Goal: Task Accomplishment & Management: Manage account settings

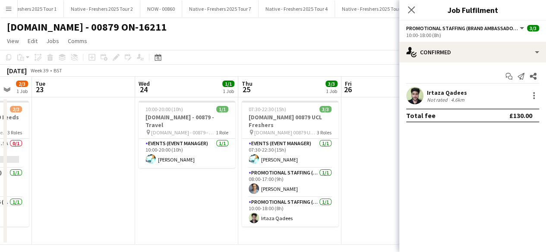
scroll to position [0, 253]
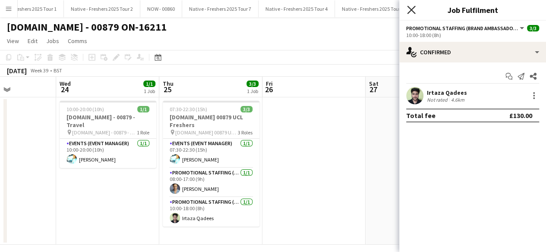
click at [411, 8] on icon "Close pop-in" at bounding box center [411, 10] width 8 height 8
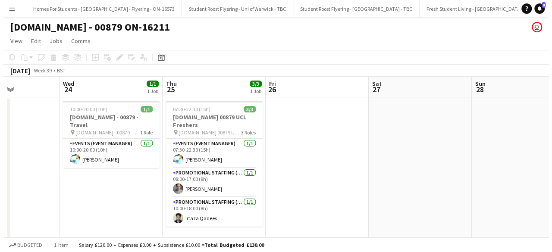
scroll to position [0, 11868]
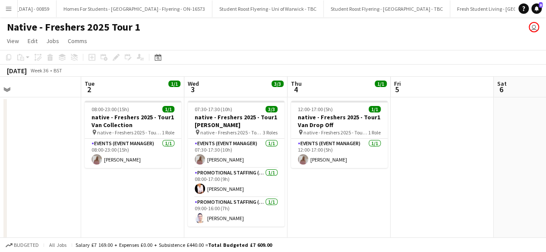
scroll to position [0, 183]
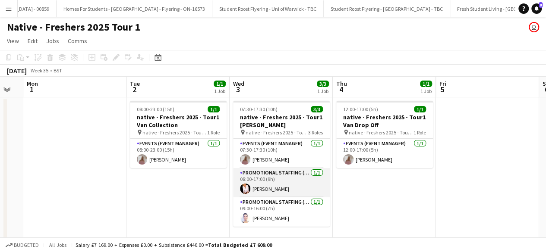
click at [293, 184] on app-card-role "Promotional Staffing (Brand Ambassadors) [DATE] 08:00-17:00 (9h) [PERSON_NAME]" at bounding box center [281, 182] width 97 height 29
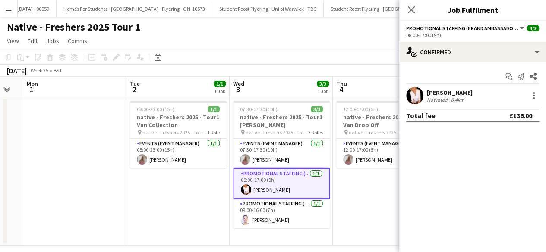
click at [415, 95] on app-user-avatar at bounding box center [414, 95] width 17 height 17
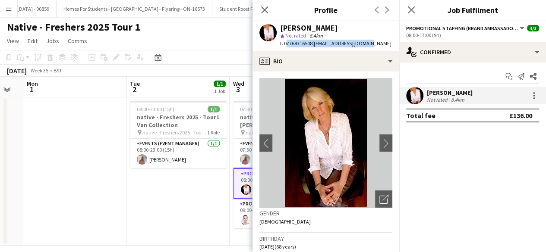
drag, startPoint x: 284, startPoint y: 41, endPoint x: 370, endPoint y: 42, distance: 85.5
click at [370, 42] on div "[PERSON_NAME] star Not rated 8.4km t. 07768316508 | [EMAIL_ADDRESS][DOMAIN_NAME]" at bounding box center [325, 36] width 146 height 30
copy div "07768316508 | [EMAIL_ADDRESS][DOMAIN_NAME]"
click at [243, 210] on app-card-role "Promotional Staffing (Brand Ambassadors) [DATE] 09:00-16:00 (7h) [PERSON_NAME]" at bounding box center [281, 213] width 97 height 29
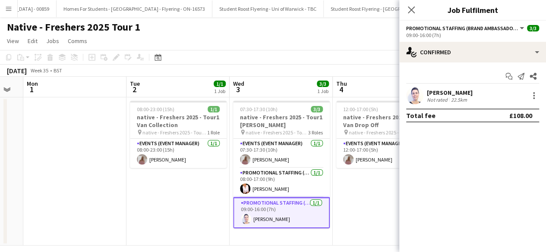
click at [417, 94] on app-user-avatar at bounding box center [414, 95] width 17 height 17
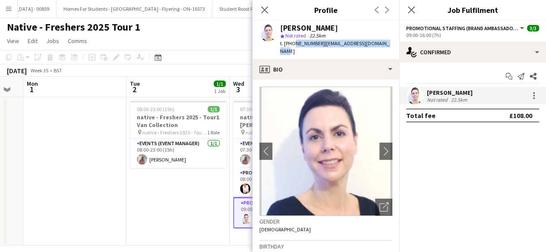
drag, startPoint x: 292, startPoint y: 43, endPoint x: 380, endPoint y: 42, distance: 88.1
click at [380, 42] on div "[PERSON_NAME] star Not rated 22.5km t. [PHONE_NUMBER] | [EMAIL_ADDRESS][DOMAIN_…" at bounding box center [325, 40] width 147 height 38
copy div "7949539452 | [EMAIL_ADDRESS][DOMAIN_NAME]"
click at [412, 11] on icon at bounding box center [411, 10] width 8 height 8
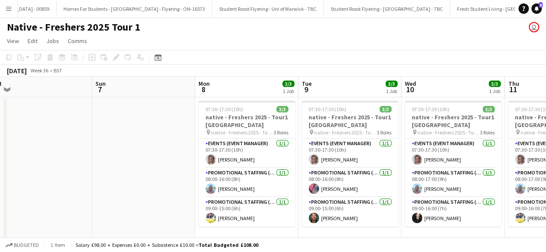
scroll to position [0, 321]
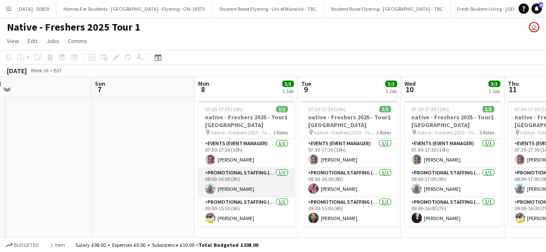
click at [263, 185] on app-card-role "Promotional Staffing (Brand Ambassadors) [DATE] 08:00-16:00 (8h) [PERSON_NAME]" at bounding box center [246, 182] width 97 height 29
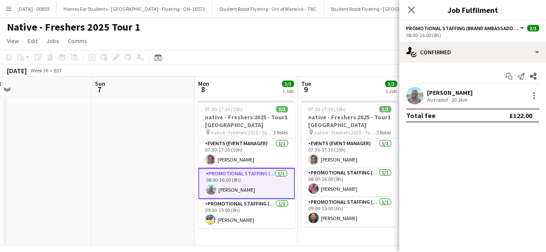
click at [415, 91] on app-user-avatar at bounding box center [414, 95] width 17 height 17
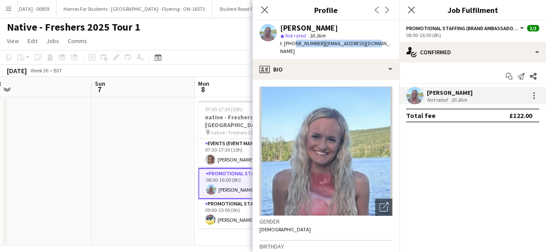
drag, startPoint x: 292, startPoint y: 44, endPoint x: 371, endPoint y: 43, distance: 79.4
click at [371, 43] on div "[PERSON_NAME] star Not rated 30.3km t. [PHONE_NUMBER] | [EMAIL_ADDRESS][DOMAIN_…" at bounding box center [325, 40] width 147 height 38
copy div "7763211303 | [EMAIL_ADDRESS][DOMAIN_NAME]"
click at [412, 10] on icon "Close pop-in" at bounding box center [411, 10] width 8 height 8
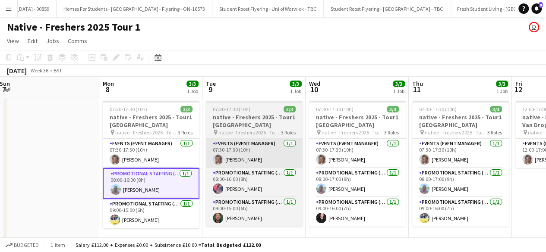
scroll to position [0, 210]
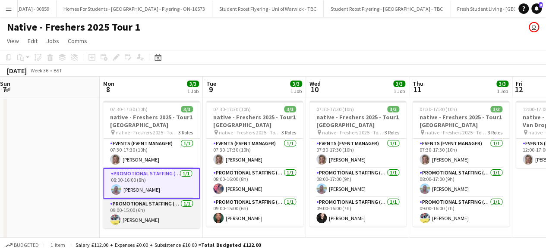
click at [148, 222] on app-card-role "Promotional Staffing (Brand Ambassadors) [DATE] 09:00-15:00 (6h) [PERSON_NAME]" at bounding box center [151, 213] width 97 height 29
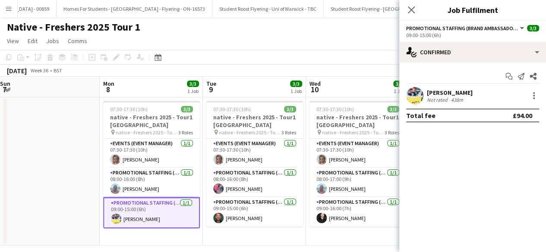
click at [418, 95] on app-user-avatar at bounding box center [414, 95] width 17 height 17
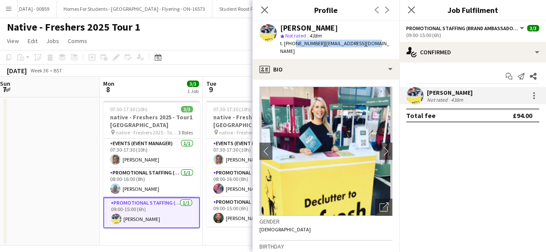
drag, startPoint x: 292, startPoint y: 44, endPoint x: 372, endPoint y: 46, distance: 79.9
click at [372, 46] on div "[PERSON_NAME] star Not rated 438m t. [PHONE_NUMBER] | [EMAIL_ADDRESS][DOMAIN_NA…" at bounding box center [325, 40] width 147 height 38
copy div "7976674254 | [EMAIL_ADDRESS][DOMAIN_NAME]"
click at [233, 183] on app-card-role "Promotional Staffing (Brand Ambassadors) [DATE] 08:00-16:00 (8h) [PERSON_NAME]" at bounding box center [254, 182] width 97 height 29
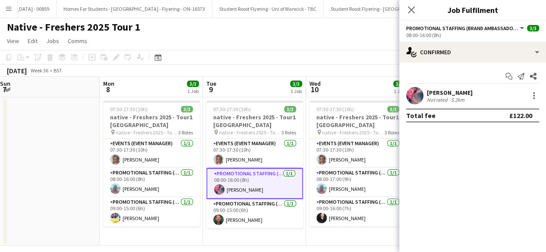
click at [410, 101] on app-user-avatar at bounding box center [414, 95] width 17 height 17
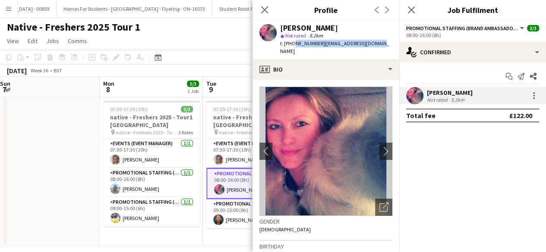
drag, startPoint x: 291, startPoint y: 43, endPoint x: 380, endPoint y: 41, distance: 89.4
click at [380, 41] on div "[PERSON_NAME] star Not rated 5.2km t. [PHONE_NUMBER] | [EMAIL_ADDRESS][DOMAIN_N…" at bounding box center [325, 40] width 147 height 38
copy div "7815107394 | [EMAIL_ADDRESS][DOMAIN_NAME]"
click at [239, 212] on app-card-role "Promotional Staffing (Brand Ambassadors) [DATE] 09:00-15:00 (6h) [PERSON_NAME]" at bounding box center [254, 213] width 97 height 29
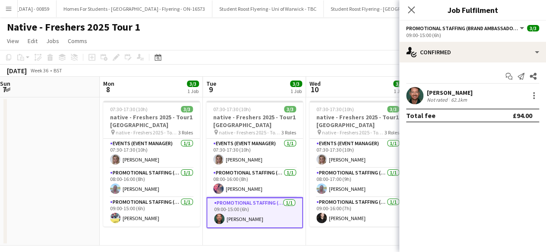
click at [413, 105] on app-confirmed-crew "[PERSON_NAME] Not rated 62.1km Total fee £94.00" at bounding box center [472, 104] width 147 height 35
click at [412, 95] on app-user-avatar at bounding box center [414, 95] width 17 height 17
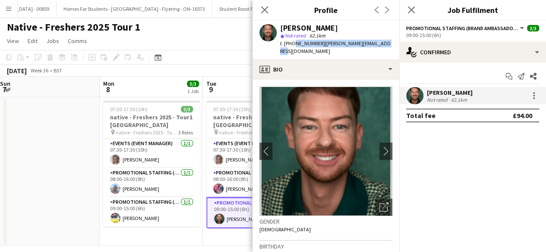
drag, startPoint x: 292, startPoint y: 44, endPoint x: 392, endPoint y: 50, distance: 100.4
click at [392, 50] on div "[PERSON_NAME] star Not rated 62.1km t. [PHONE_NUMBER] | [PERSON_NAME][EMAIL_ADD…" at bounding box center [325, 40] width 147 height 38
copy div "07950130117 | [PERSON_NAME][EMAIL_ADDRESS][DOMAIN_NAME]"
click at [416, 9] on app-icon "Close pop-in" at bounding box center [411, 10] width 13 height 13
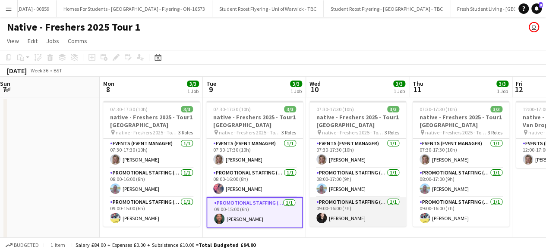
click at [363, 212] on app-card-role "Promotional Staffing (Brand Ambassadors) [DATE] 09:00-16:00 (7h) [PERSON_NAME]" at bounding box center [357, 212] width 97 height 29
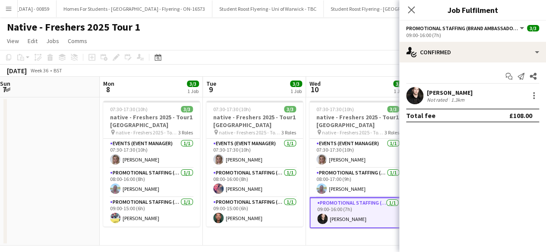
click at [413, 95] on app-user-avatar at bounding box center [414, 95] width 17 height 17
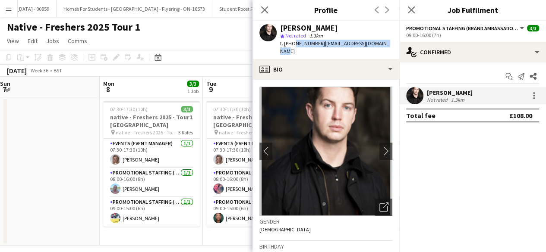
drag, startPoint x: 293, startPoint y: 45, endPoint x: 383, endPoint y: 43, distance: 90.2
click at [383, 43] on div "[PERSON_NAME] star Not rated 1.3km t. [PHONE_NUMBER] | [EMAIL_ADDRESS][DOMAIN_N…" at bounding box center [325, 40] width 147 height 38
copy div "7495774284 | [EMAIL_ADDRESS][DOMAIN_NAME]"
click at [411, 10] on icon at bounding box center [411, 10] width 8 height 8
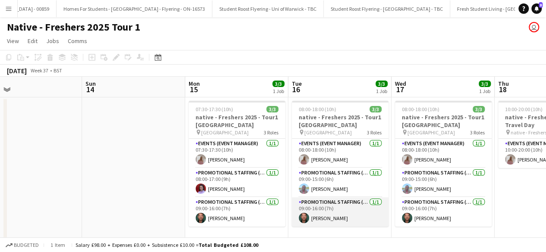
scroll to position [0, 228]
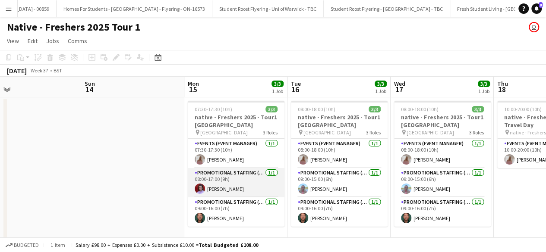
click at [237, 188] on app-card-role "Promotional Staffing (Brand Ambassadors) [DATE] 08:00-17:00 (9h) [PERSON_NAME]" at bounding box center [236, 182] width 97 height 29
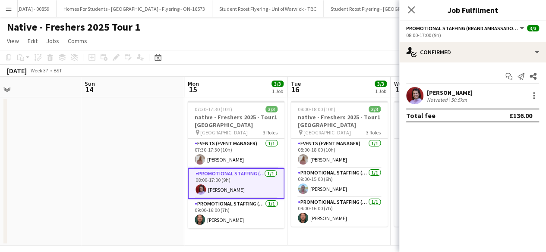
click at [414, 92] on app-user-avatar at bounding box center [414, 95] width 17 height 17
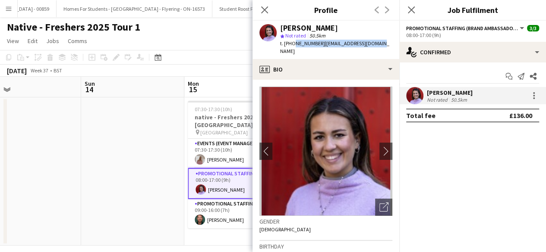
drag, startPoint x: 292, startPoint y: 44, endPoint x: 378, endPoint y: 43, distance: 85.9
click at [378, 43] on div "[PERSON_NAME] star Not rated 50.5km t. [PHONE_NUMBER] | [EMAIL_ADDRESS][DOMAIN_…" at bounding box center [325, 40] width 147 height 38
copy div "7809330110 | [EMAIL_ADDRESS][DOMAIN_NAME]"
click at [415, 6] on icon at bounding box center [411, 10] width 8 height 8
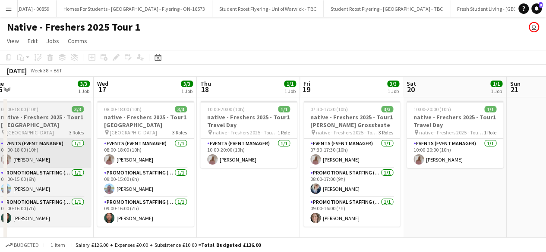
scroll to position [0, 361]
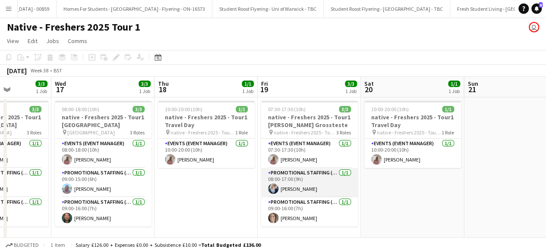
click at [329, 188] on app-card-role "Promotional Staffing (Brand Ambassadors) [DATE] 08:00-17:00 (9h) [PERSON_NAME]" at bounding box center [309, 182] width 97 height 29
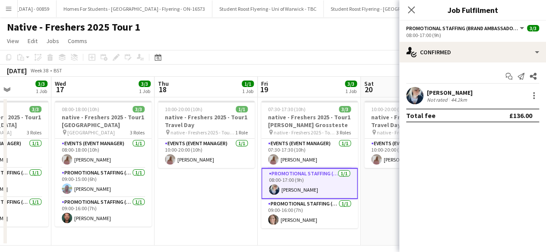
click at [413, 95] on app-user-avatar at bounding box center [414, 95] width 17 height 17
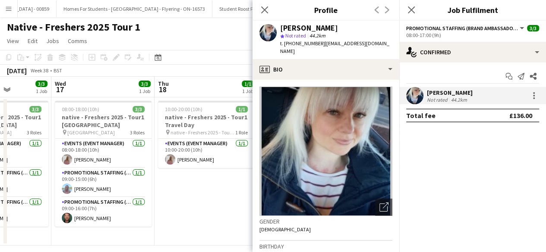
drag, startPoint x: 291, startPoint y: 44, endPoint x: 386, endPoint y: 55, distance: 95.1
click at [386, 55] on div "t. [PHONE_NUMBER] | [PERSON_NAME][EMAIL_ADDRESS][DOMAIN_NAME]" at bounding box center [336, 48] width 112 height 16
copy div "07827967082 | [PERSON_NAME][EMAIL_ADDRESS][DOMAIN_NAME]"
click at [411, 9] on icon at bounding box center [411, 10] width 8 height 8
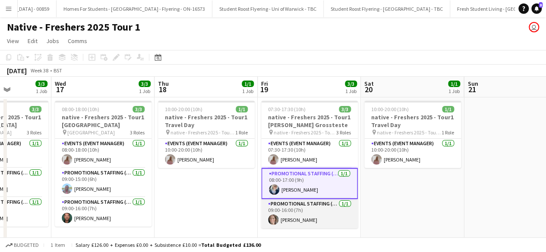
click at [311, 210] on app-card-role "Promotional Staffing (Brand Ambassadors) [DATE] 09:00-16:00 (7h) [PERSON_NAME]" at bounding box center [309, 213] width 97 height 29
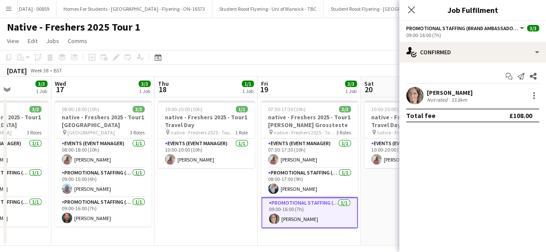
click at [418, 92] on app-user-avatar at bounding box center [414, 95] width 17 height 17
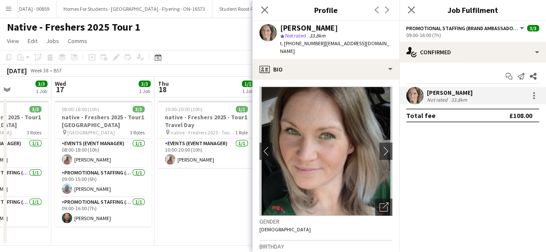
drag, startPoint x: 291, startPoint y: 44, endPoint x: 393, endPoint y: 46, distance: 102.3
click at [393, 46] on div "[PERSON_NAME] star Not rated 33.8km t. [PHONE_NUMBER] | [EMAIL_ADDRESS][DOMAIN_…" at bounding box center [325, 40] width 147 height 38
copy div "7866007670 | [EMAIL_ADDRESS][DOMAIN_NAME]"
click at [228, 177] on app-date-cell "10:00-20:00 (10h) 1/1 native - Freshers 2025 - Tour1 Travel Day pin native - Fr…" at bounding box center [206, 172] width 103 height 148
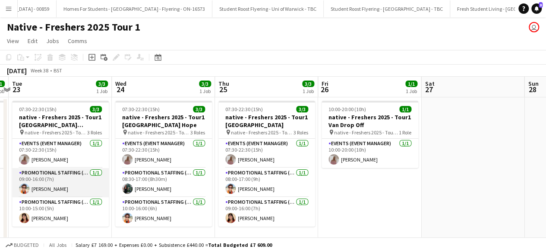
scroll to position [0, 231]
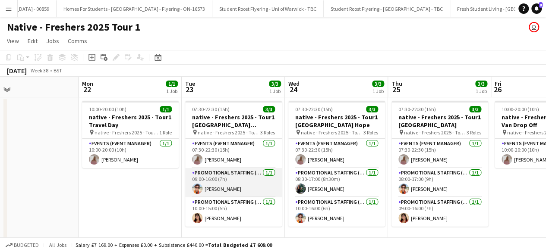
click at [243, 185] on app-card-role "Promotional Staffing (Brand Ambassadors) [DATE] 09:00-16:00 (7h) [PERSON_NAME]" at bounding box center [233, 182] width 97 height 29
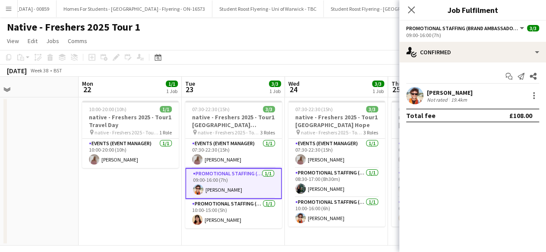
click at [410, 91] on app-user-avatar at bounding box center [414, 95] width 17 height 17
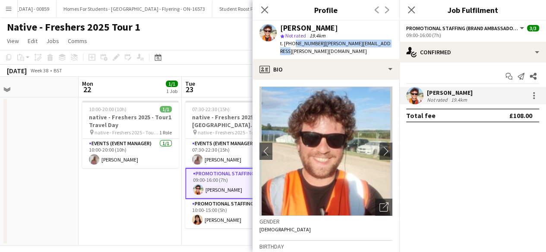
drag, startPoint x: 291, startPoint y: 42, endPoint x: 384, endPoint y: 42, distance: 92.8
click at [384, 42] on div "[PERSON_NAME] star Not rated 19.4km t. [PHONE_NUMBER] | [PERSON_NAME][EMAIL_ADD…" at bounding box center [325, 40] width 147 height 38
click at [410, 8] on icon "Close pop-in" at bounding box center [411, 10] width 8 height 8
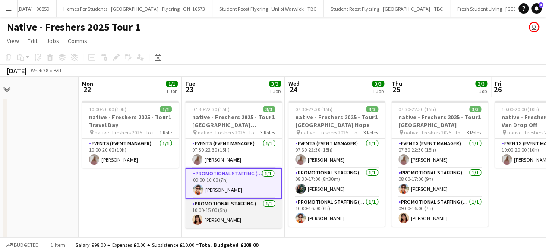
click at [233, 211] on app-card-role "Promotional Staffing (Brand Ambassadors) [DATE] 10:00-15:00 (5h) [PERSON_NAME]" at bounding box center [233, 213] width 97 height 29
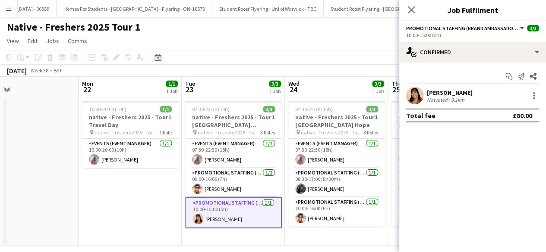
click at [416, 95] on app-user-avatar at bounding box center [414, 95] width 17 height 17
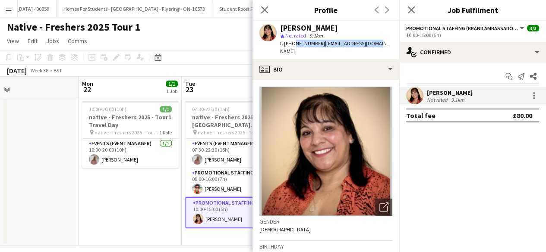
drag, startPoint x: 291, startPoint y: 42, endPoint x: 387, endPoint y: 42, distance: 95.8
click at [387, 42] on app-profile-header "Shindo [PERSON_NAME] star Not rated 9.1km t. [PHONE_NUMBER] | [EMAIL_ADDRESS][D…" at bounding box center [325, 40] width 147 height 38
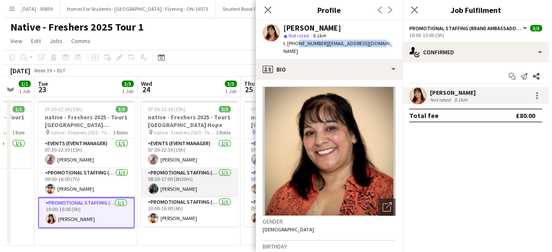
scroll to position [0, 387]
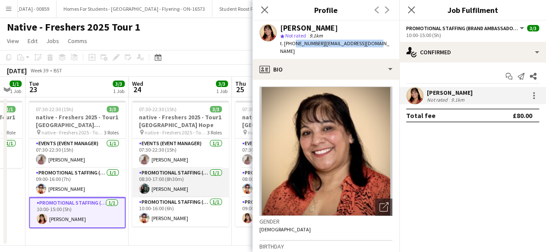
click at [190, 187] on app-card-role "Promotional Staffing (Brand Ambassadors) [DATE] 08:30-17:00 (8h30m) [PERSON_NAM…" at bounding box center [180, 182] width 97 height 29
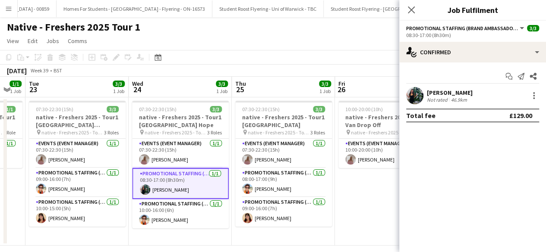
click at [413, 97] on app-user-avatar at bounding box center [414, 95] width 17 height 17
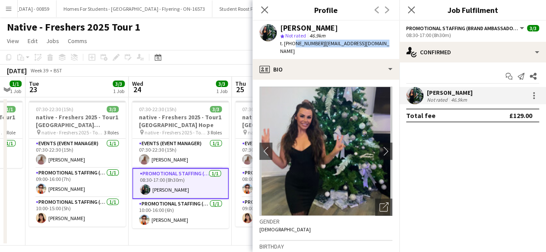
drag, startPoint x: 291, startPoint y: 44, endPoint x: 382, endPoint y: 47, distance: 90.3
click at [382, 47] on div "[PERSON_NAME] star Not rated 46.9km t. [PHONE_NUMBER] | [EMAIL_ADDRESS][DOMAIN_…" at bounding box center [325, 40] width 147 height 38
click at [413, 10] on icon "Close pop-in" at bounding box center [411, 10] width 8 height 8
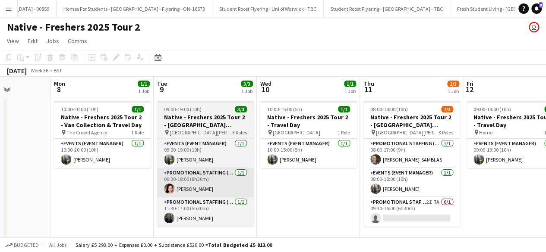
scroll to position [0, 259]
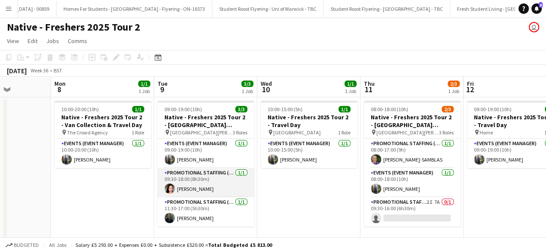
click at [217, 181] on app-card-role "Promotional Staffing (Brand Ambassadors) [DATE] 09:30-18:00 (8h30m) [PERSON_NAM…" at bounding box center [206, 182] width 97 height 29
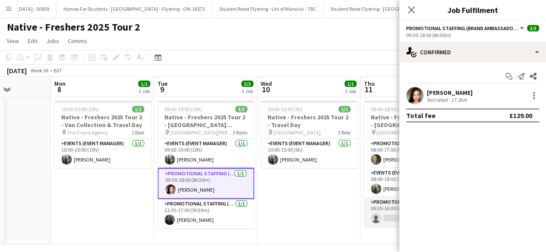
click at [388, 214] on app-card-role "Promotional Staffing (Brand Ambassadors) 2I 7A 0/1 09:30-16:00 (6h30m) single-n…" at bounding box center [412, 212] width 97 height 29
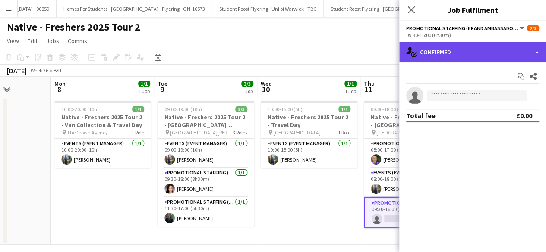
click at [468, 54] on div "single-neutral-actions-check-2 Confirmed" at bounding box center [472, 52] width 147 height 21
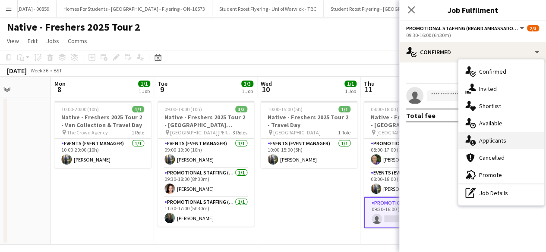
click at [492, 136] on div "single-neutral-actions-information Applicants" at bounding box center [500, 140] width 85 height 17
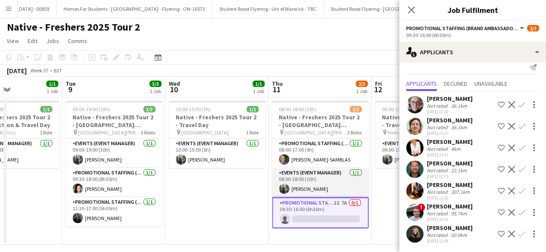
scroll to position [0, 351]
click at [518, 169] on app-icon "Confirm" at bounding box center [521, 169] width 7 height 7
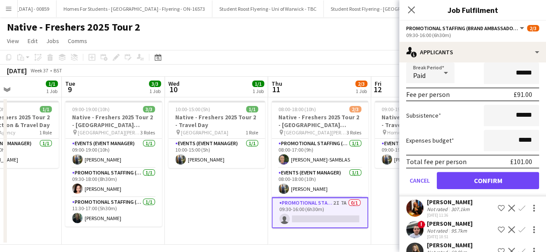
scroll to position [205, 0]
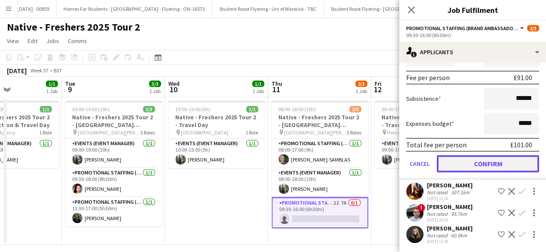
click at [474, 160] on button "Confirm" at bounding box center [488, 163] width 102 height 17
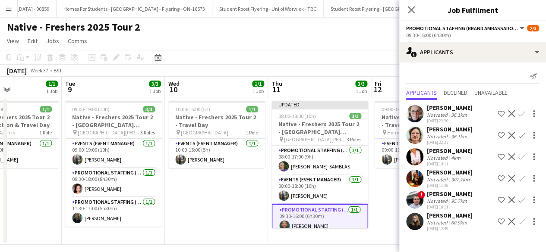
scroll to position [0, 0]
click at [413, 10] on icon "Close pop-in" at bounding box center [411, 10] width 8 height 8
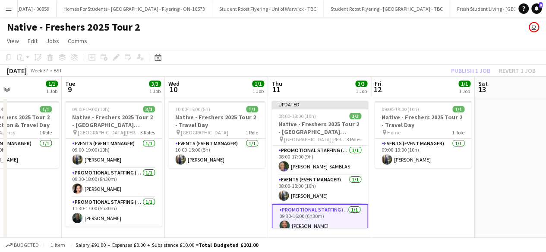
click at [411, 192] on app-date-cell "09:00-19:00 (10h) 1/1 Native - Freshers 2025 Tour 2 - Travel Day pin Home 1 Rol…" at bounding box center [422, 172] width 103 height 148
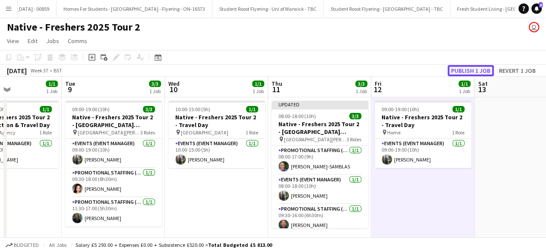
click at [471, 68] on button "Publish 1 job" at bounding box center [471, 70] width 46 height 11
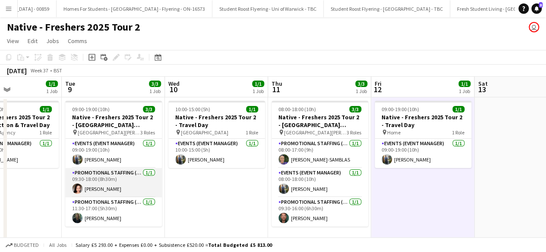
click at [109, 189] on app-card-role "Promotional Staffing (Brand Ambassadors) [DATE] 09:30-18:00 (8h30m) [PERSON_NAM…" at bounding box center [113, 182] width 97 height 29
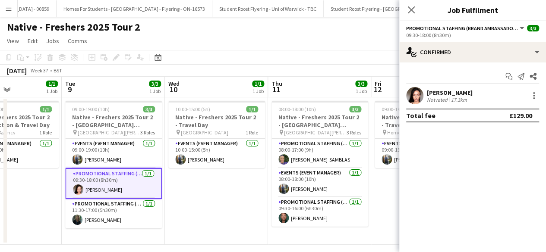
click at [412, 94] on app-user-avatar at bounding box center [414, 95] width 17 height 17
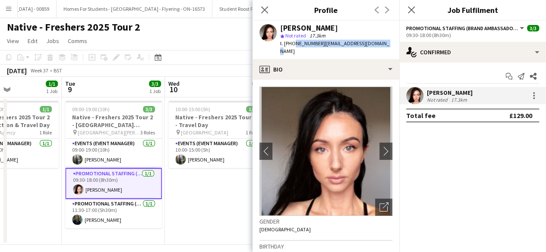
drag, startPoint x: 292, startPoint y: 45, endPoint x: 384, endPoint y: 44, distance: 92.4
click at [384, 44] on div "[PERSON_NAME] star Not rated 17.3km t. [PHONE_NUMBER] | [EMAIL_ADDRESS][DOMAIN_…" at bounding box center [325, 40] width 147 height 38
click at [379, 143] on button "chevron-right" at bounding box center [385, 151] width 17 height 17
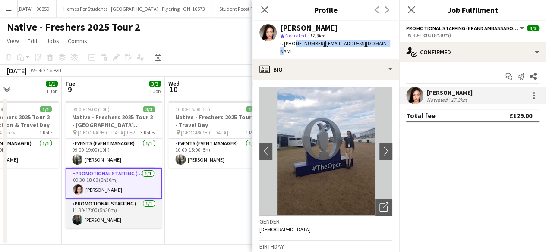
click at [142, 214] on app-card-role "Promotional Staffing (Brand Ambassadors) [DATE] 11:30-17:00 (5h30m) [PERSON_NAM…" at bounding box center [113, 213] width 97 height 29
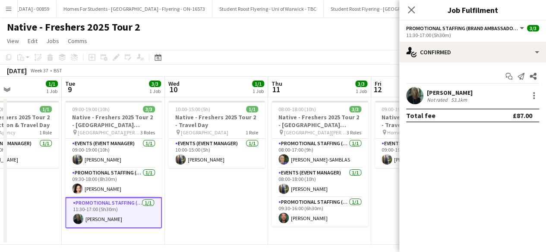
click at [417, 94] on app-user-avatar at bounding box center [414, 95] width 17 height 17
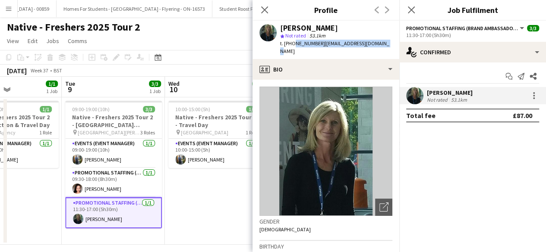
drag, startPoint x: 292, startPoint y: 44, endPoint x: 384, endPoint y: 48, distance: 92.0
click at [384, 48] on div "[PERSON_NAME] star Not rated 53.1km t. [PHONE_NUMBER] | [EMAIL_ADDRESS][DOMAIN_…" at bounding box center [325, 40] width 147 height 38
click at [411, 7] on icon "Close pop-in" at bounding box center [411, 10] width 8 height 8
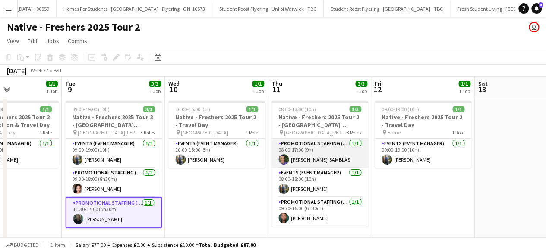
click at [326, 161] on app-card-role "Promotional Staffing (Brand Ambassadors) [DATE] 08:00-17:00 (9h) [PERSON_NAME]" at bounding box center [319, 153] width 97 height 29
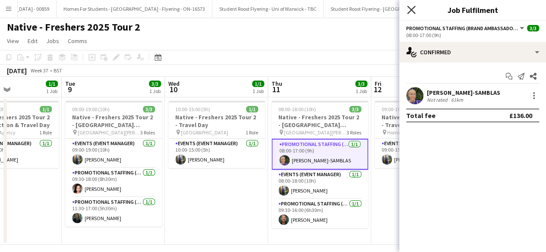
click at [411, 10] on icon at bounding box center [411, 10] width 8 height 8
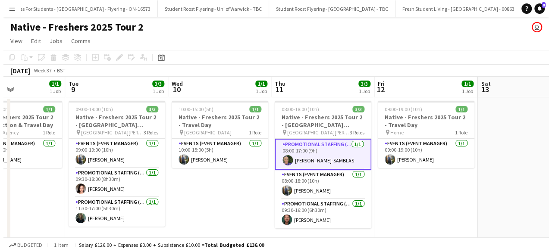
scroll to position [0, 11929]
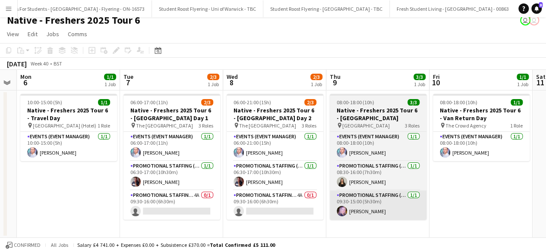
scroll to position [0, 187]
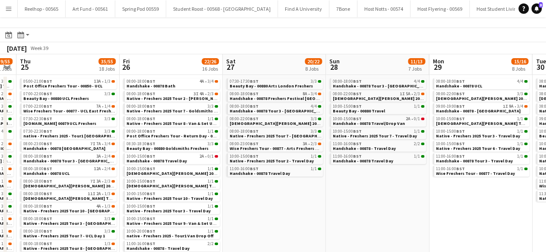
scroll to position [0, 239]
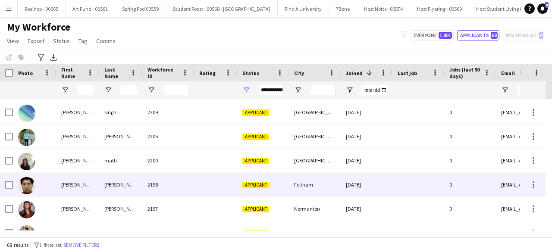
scroll to position [28, 0]
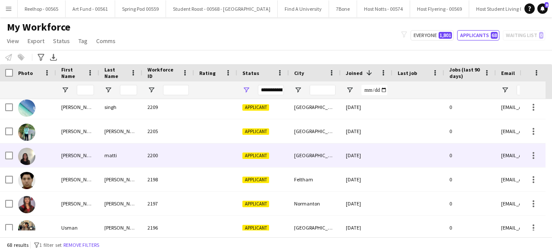
click at [196, 154] on div at bounding box center [215, 156] width 43 height 24
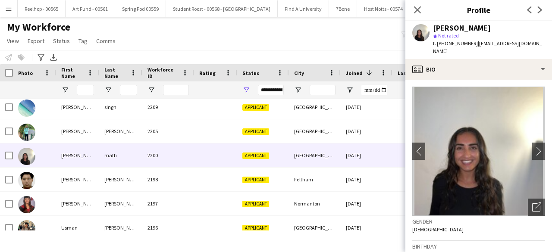
scroll to position [9, 0]
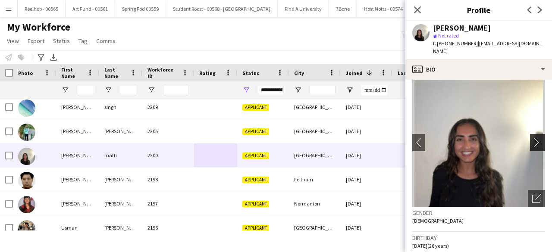
click at [536, 134] on button "chevron-right" at bounding box center [538, 142] width 17 height 17
